Goal: Find specific page/section: Find specific page/section

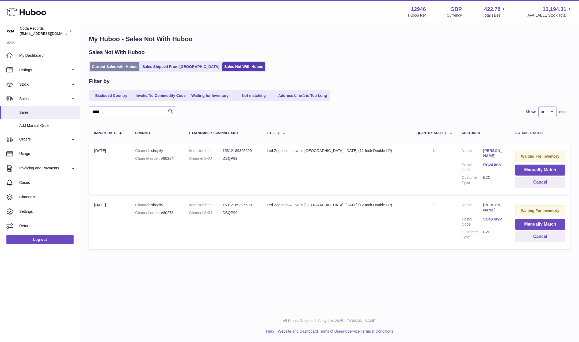
click at [115, 68] on link "Current Sales with Huboo" at bounding box center [115, 66] width 50 height 9
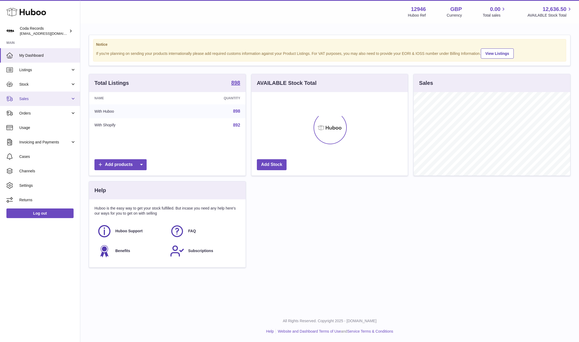
scroll to position [84, 157]
drag, startPoint x: 47, startPoint y: 97, endPoint x: 46, endPoint y: 106, distance: 8.9
click at [47, 97] on span "Sales" at bounding box center [44, 98] width 51 height 5
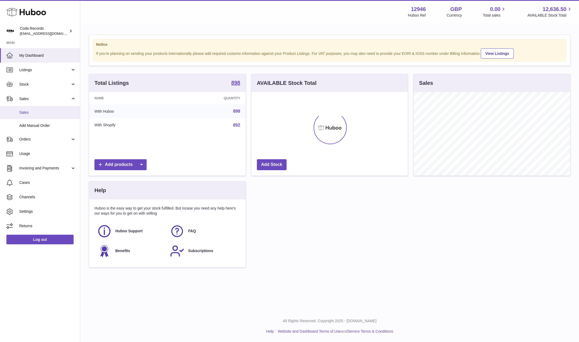
click at [45, 112] on span "Sales" at bounding box center [47, 112] width 57 height 5
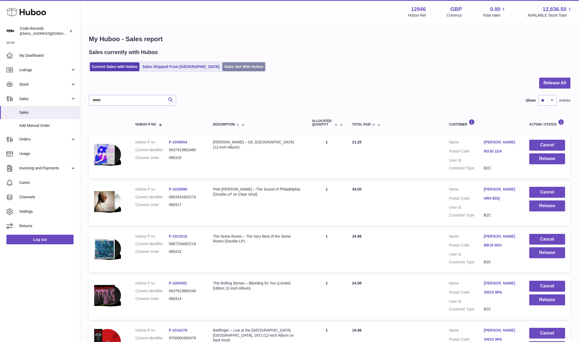
click at [222, 69] on link "Sales Not With Huboo" at bounding box center [243, 66] width 43 height 9
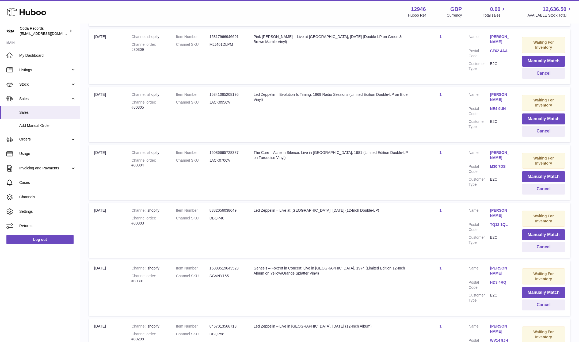
scroll to position [325, 0]
